Goal: Task Accomplishment & Management: Manage account settings

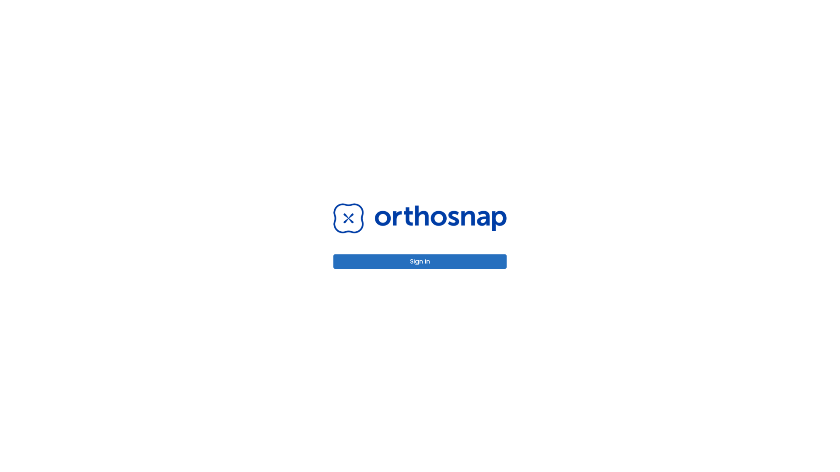
click at [420, 262] on button "Sign in" at bounding box center [419, 262] width 173 height 14
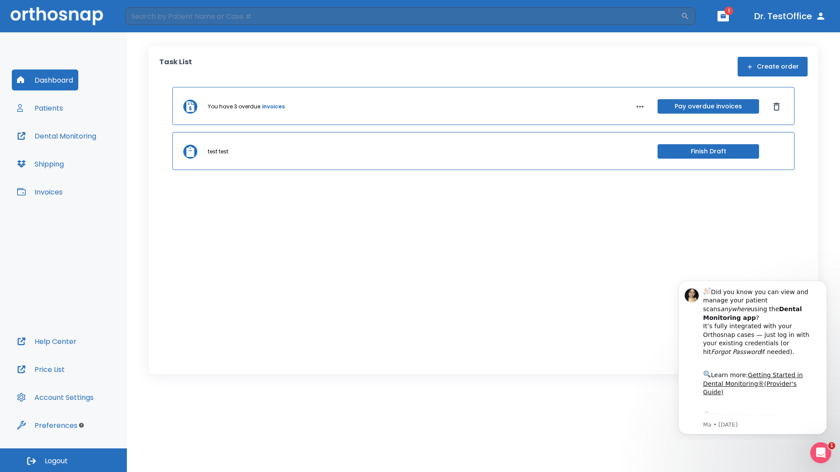
click at [63, 461] on span "Logout" at bounding box center [56, 462] width 23 height 10
